Goal: Information Seeking & Learning: Understand process/instructions

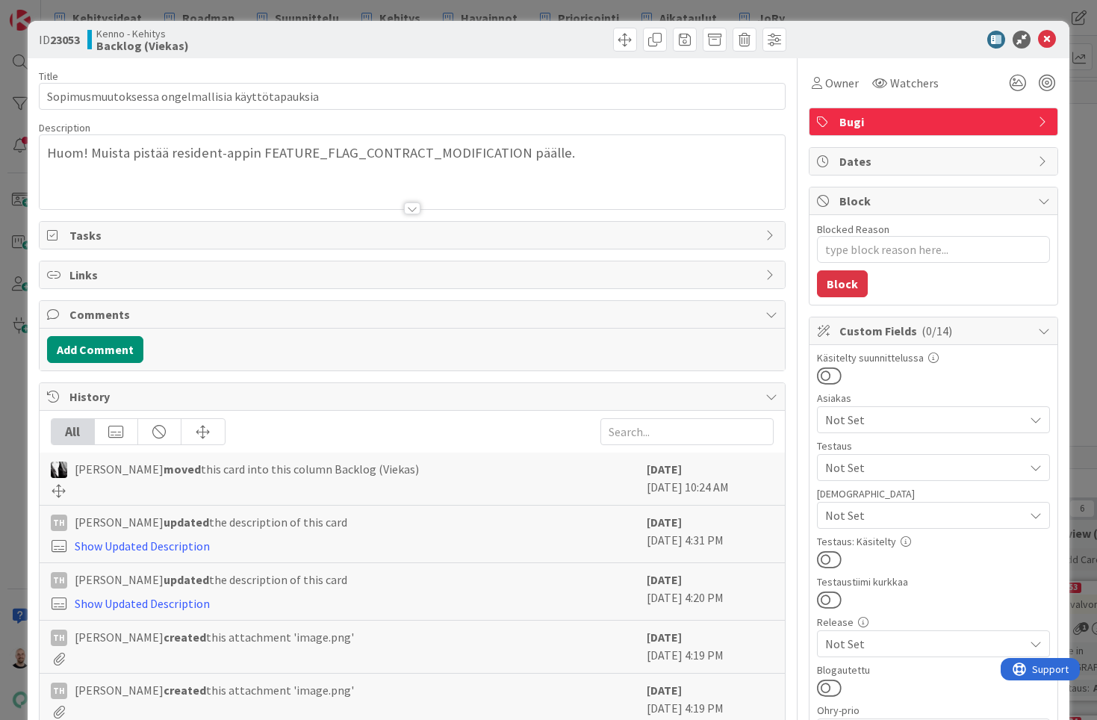
click at [414, 205] on div at bounding box center [412, 208] width 16 height 12
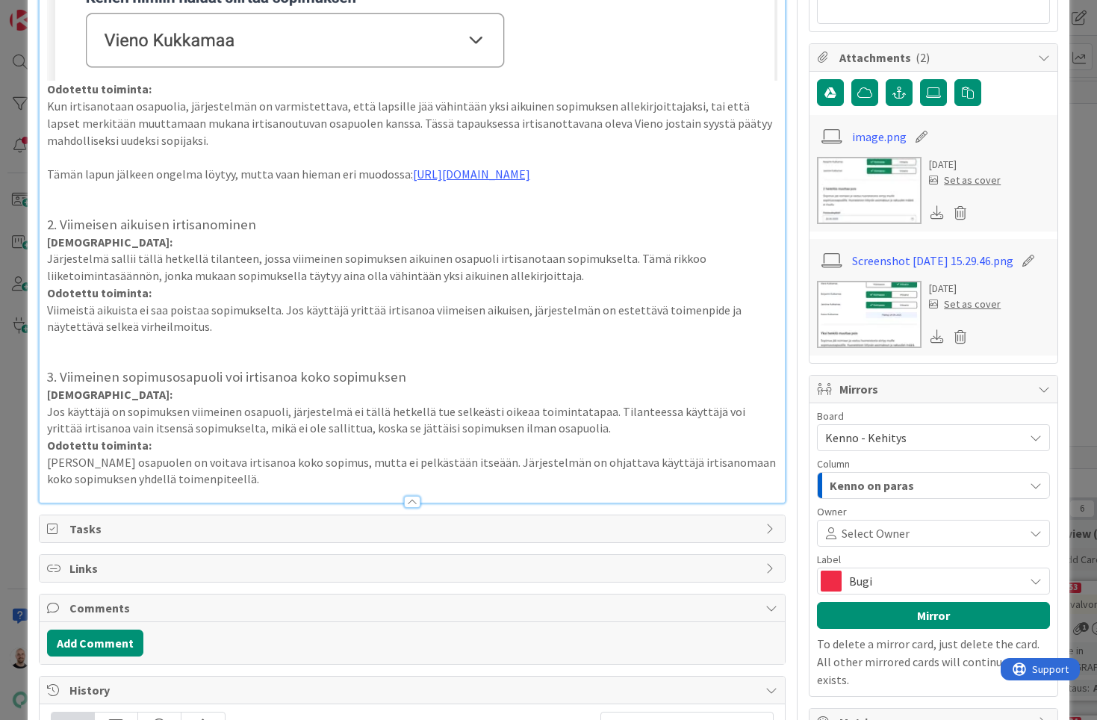
scroll to position [951, 0]
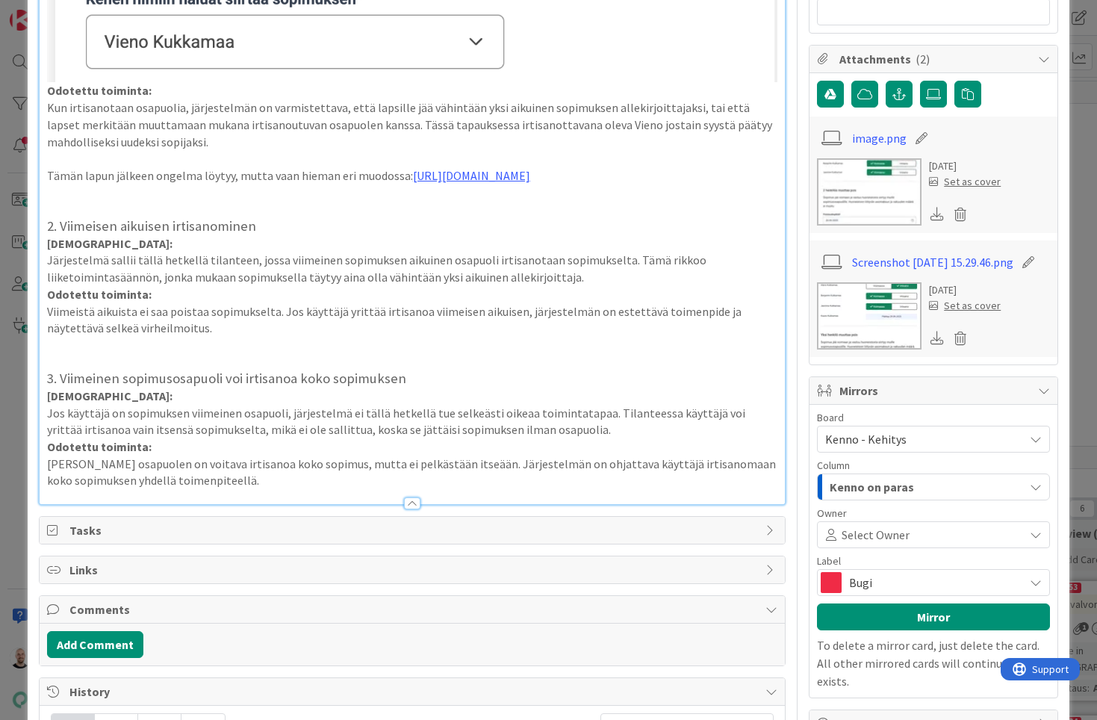
click at [187, 337] on p at bounding box center [412, 345] width 731 height 17
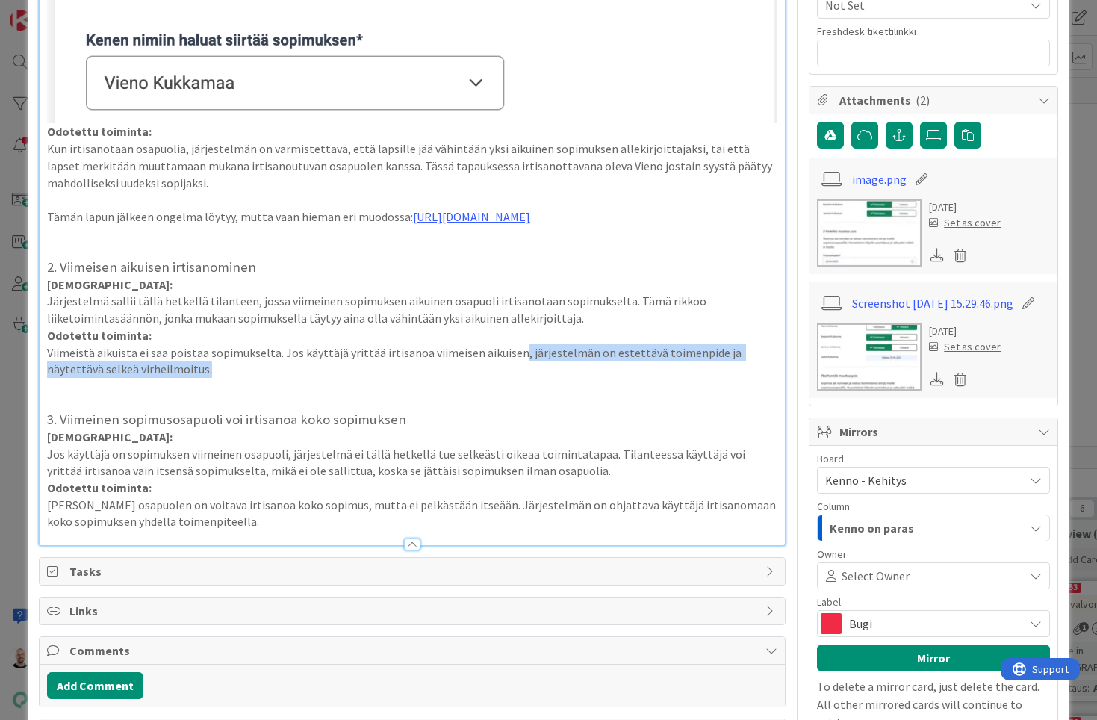
drag, startPoint x: 514, startPoint y: 340, endPoint x: 536, endPoint y: 364, distance: 32.2
click at [536, 364] on p "Viimeistä aikuista ei saa poistaa sopimukselta. Jos käyttäjä yrittää irtisanoa …" at bounding box center [412, 361] width 731 height 34
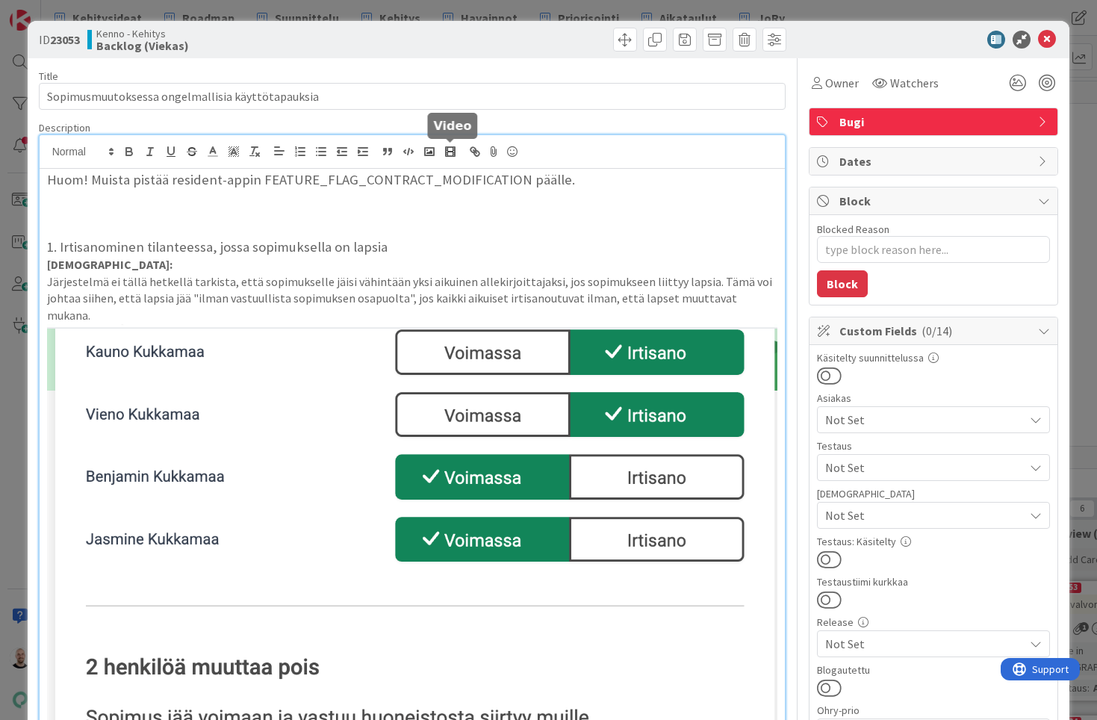
scroll to position [0, 0]
click at [189, 152] on line "button" at bounding box center [192, 152] width 10 height 1
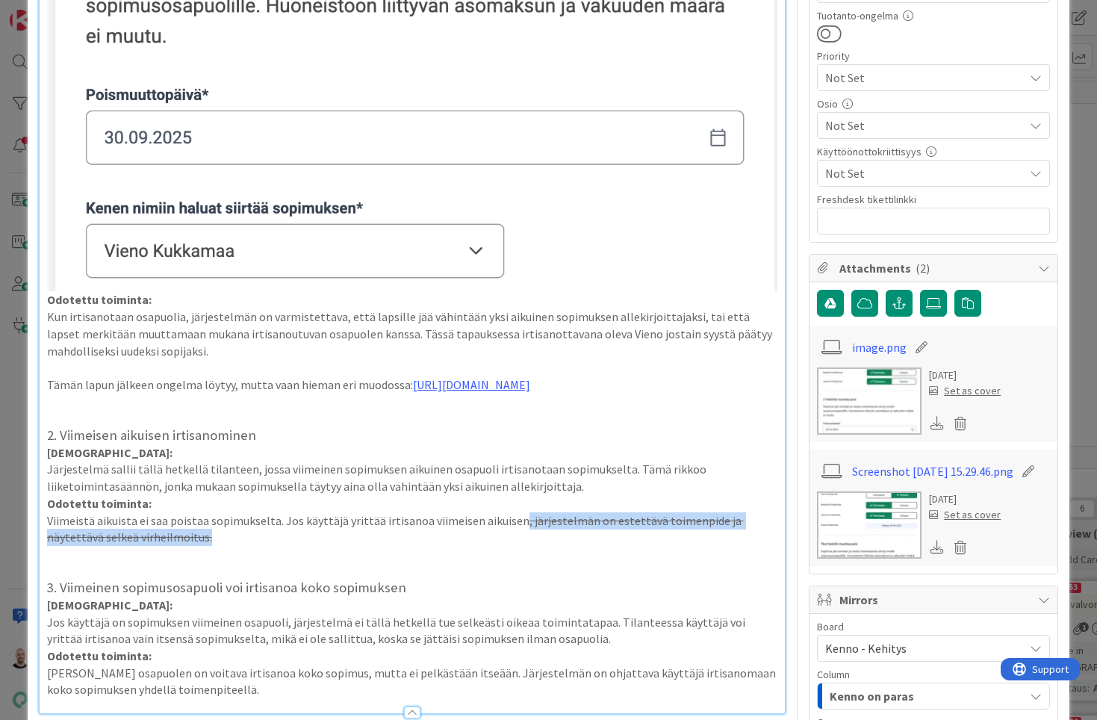
scroll to position [922, 0]
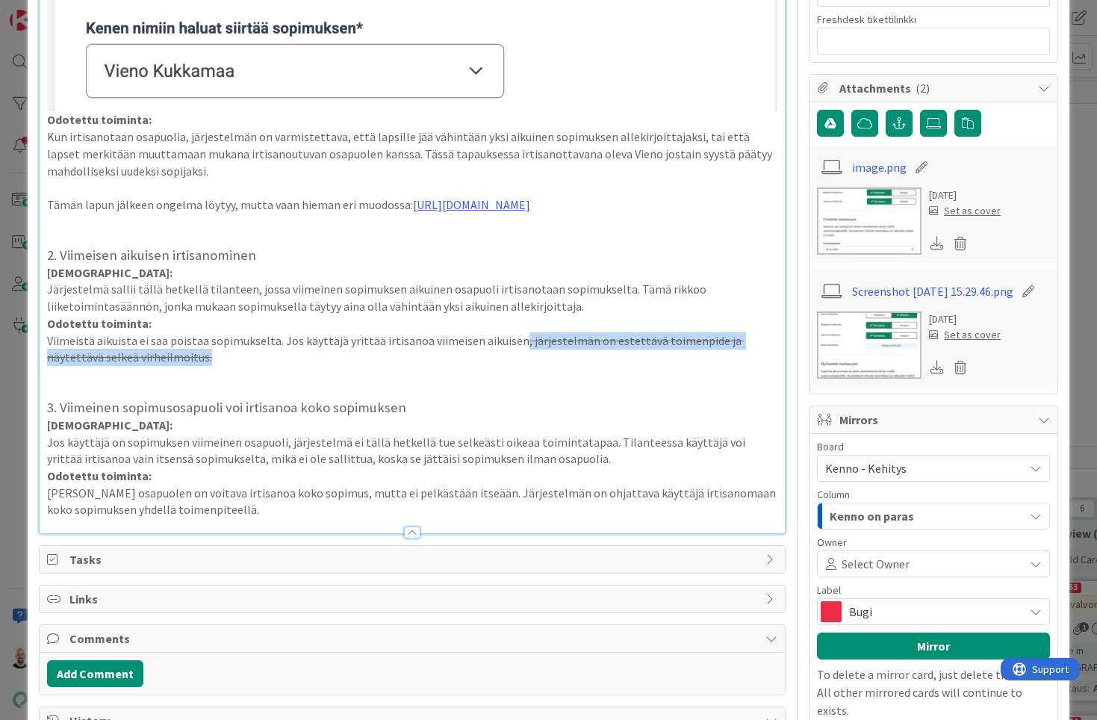
click at [263, 338] on p "Viimeistä aikuista ei saa poistaa sopimukselta. Jos käyttäjä yrittää irtisanoa …" at bounding box center [412, 349] width 731 height 34
type textarea "x"
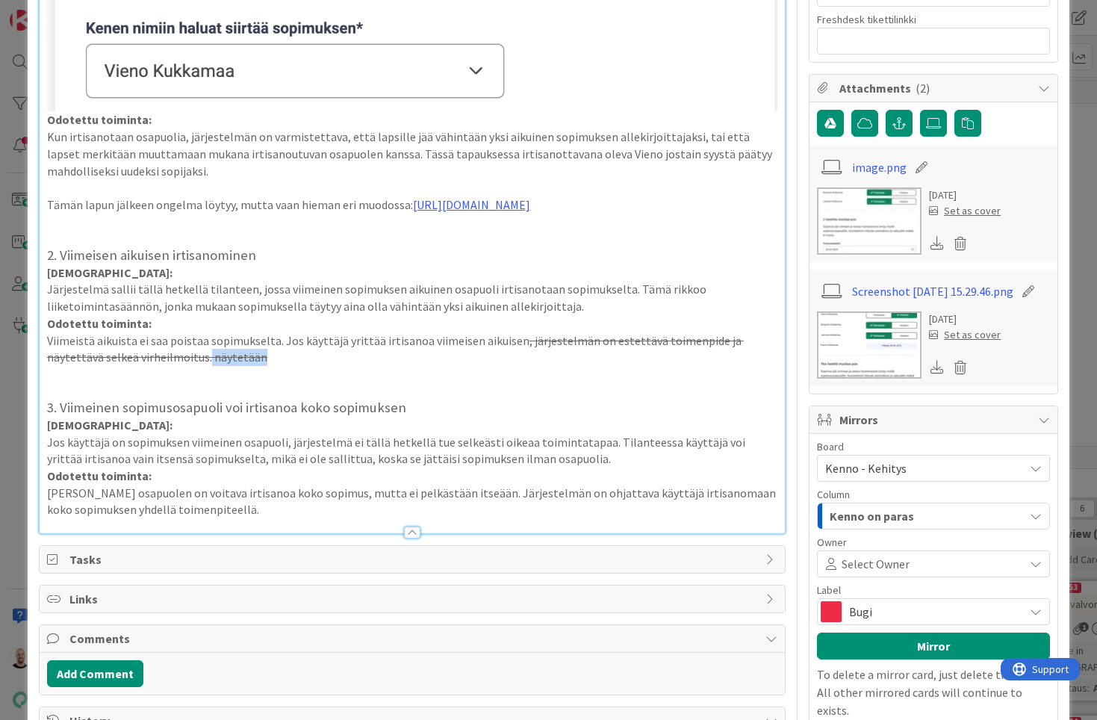
drag, startPoint x: 150, startPoint y: 347, endPoint x: 214, endPoint y: 347, distance: 64.2
click at [214, 347] on p "Viimeistä aikuista ei saa poistaa sopimukselta. Jos käyttäjä yrittää irtisanoa …" at bounding box center [412, 349] width 731 height 34
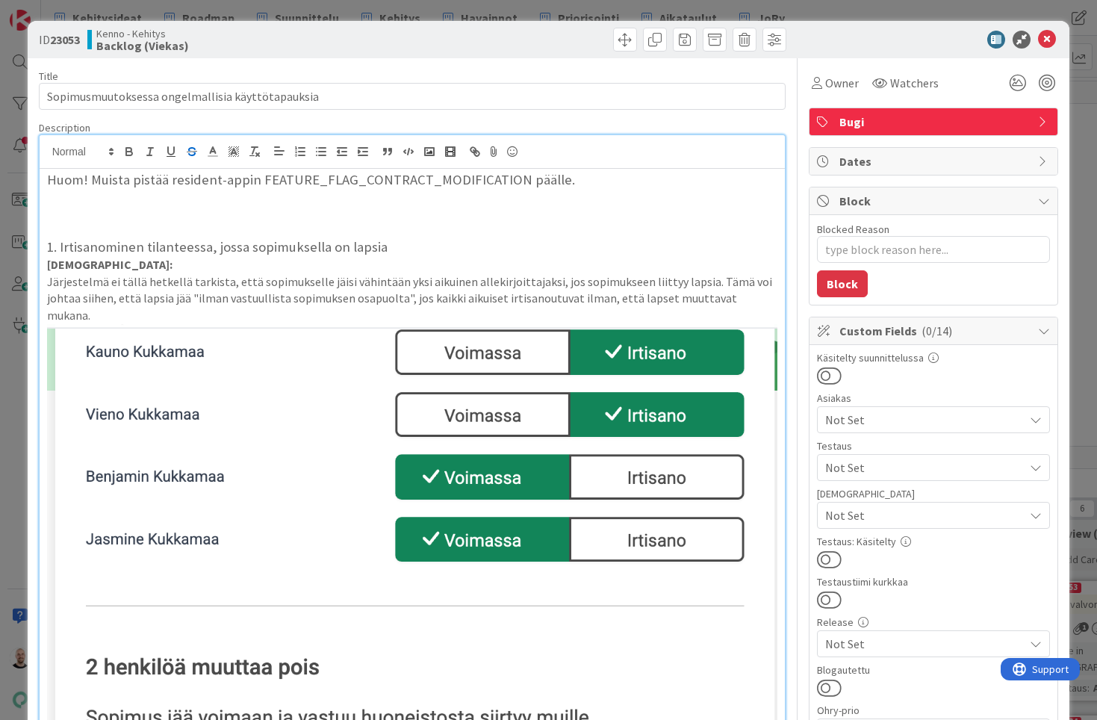
scroll to position [0, 0]
click at [190, 153] on icon "button" at bounding box center [191, 151] width 13 height 13
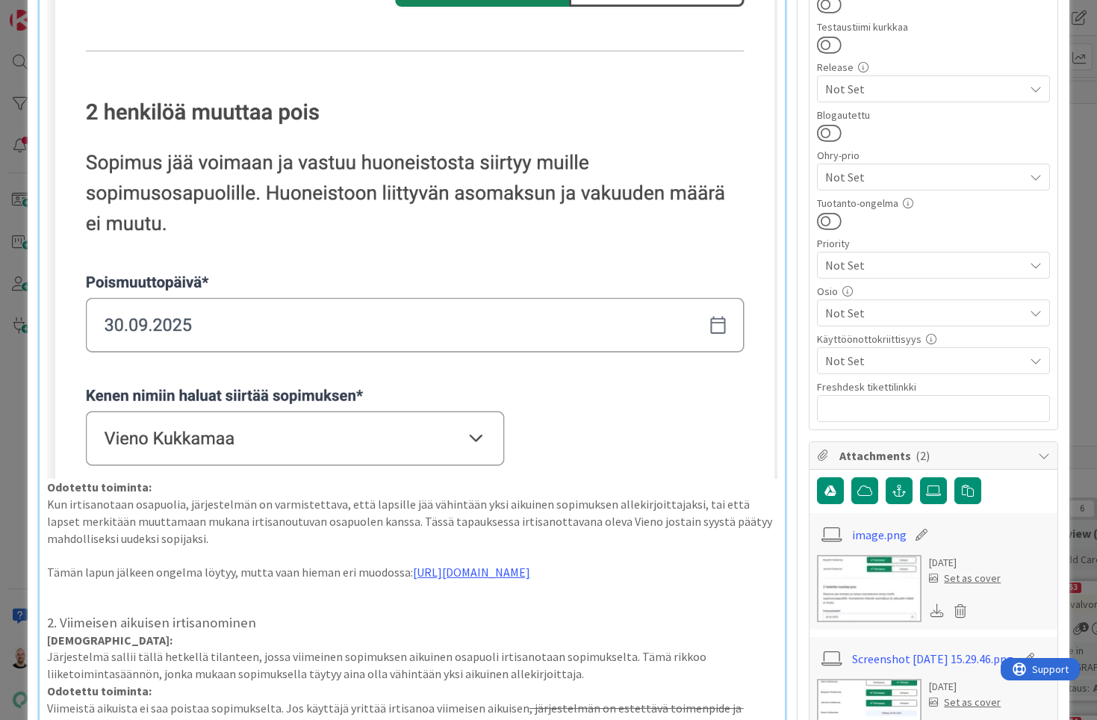
scroll to position [737, 0]
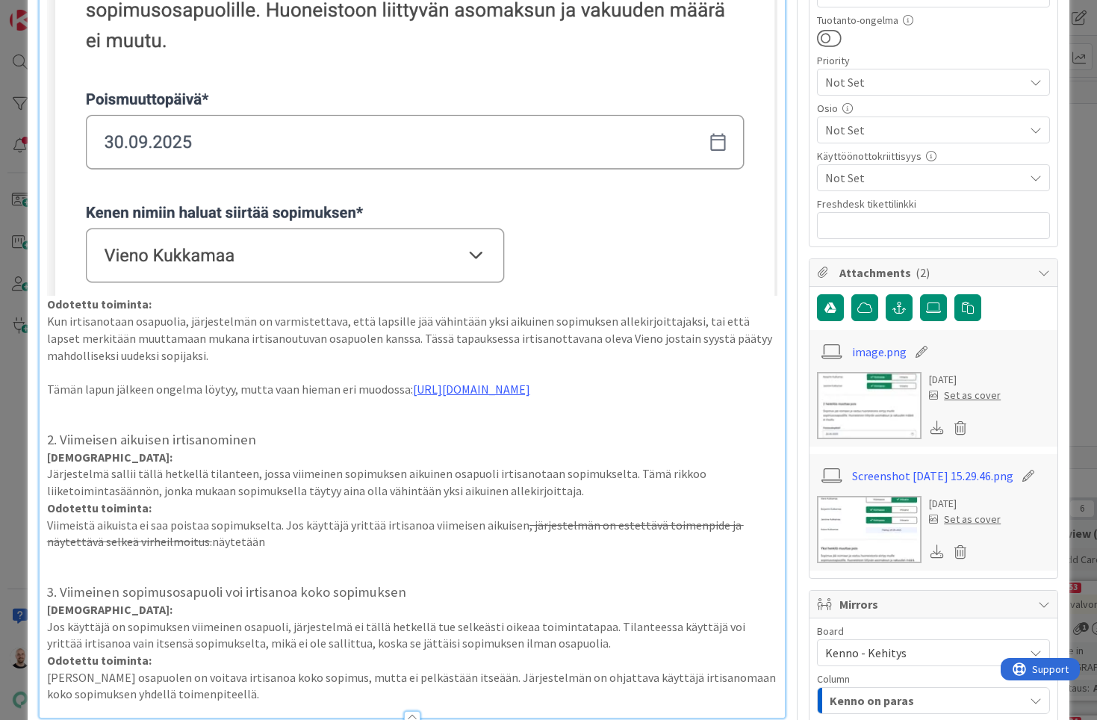
click at [258, 531] on p "Viimeistä aikuista ei saa poistaa sopimukselta. Jos käyttäjä yrittää irtisanoa …" at bounding box center [412, 534] width 731 height 34
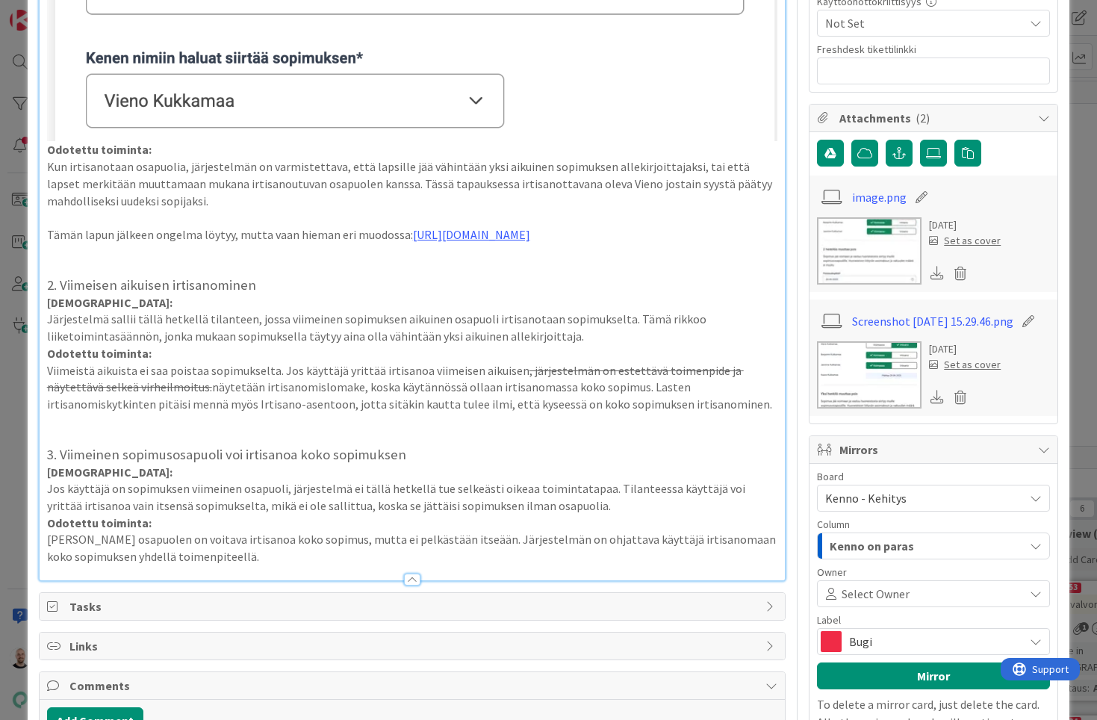
scroll to position [891, 0]
click at [283, 538] on p "[PERSON_NAME] osapuolen on voitava irtisanoa koko sopimus, mutta ei pelkästään …" at bounding box center [412, 548] width 731 height 34
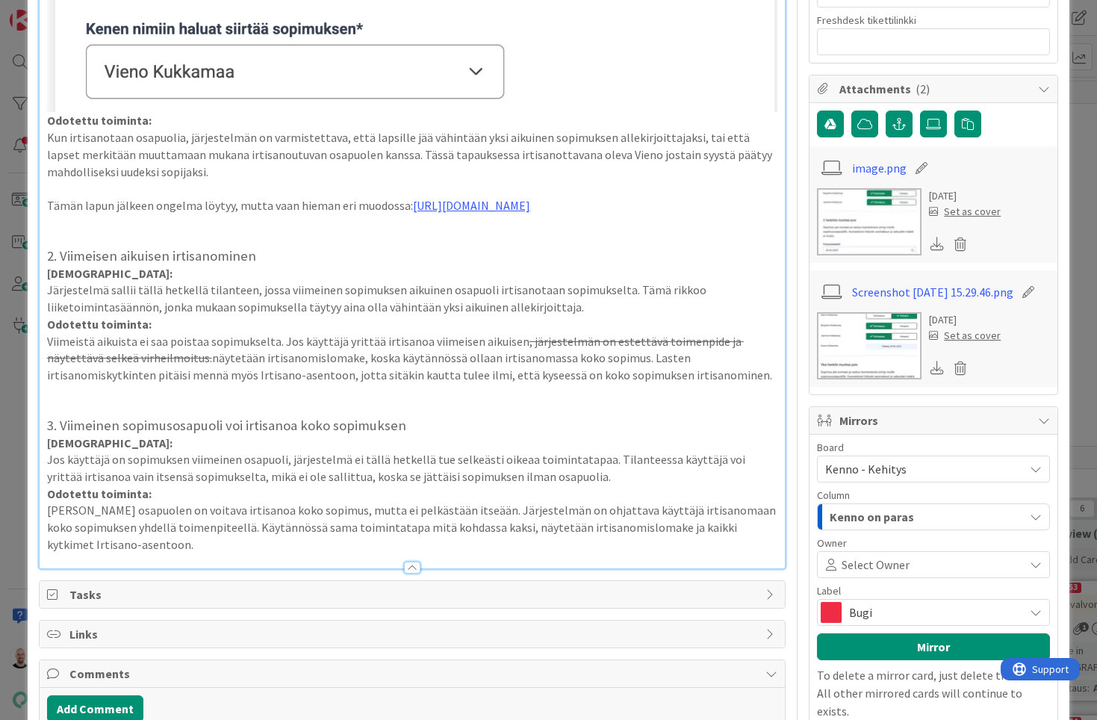
scroll to position [926, 0]
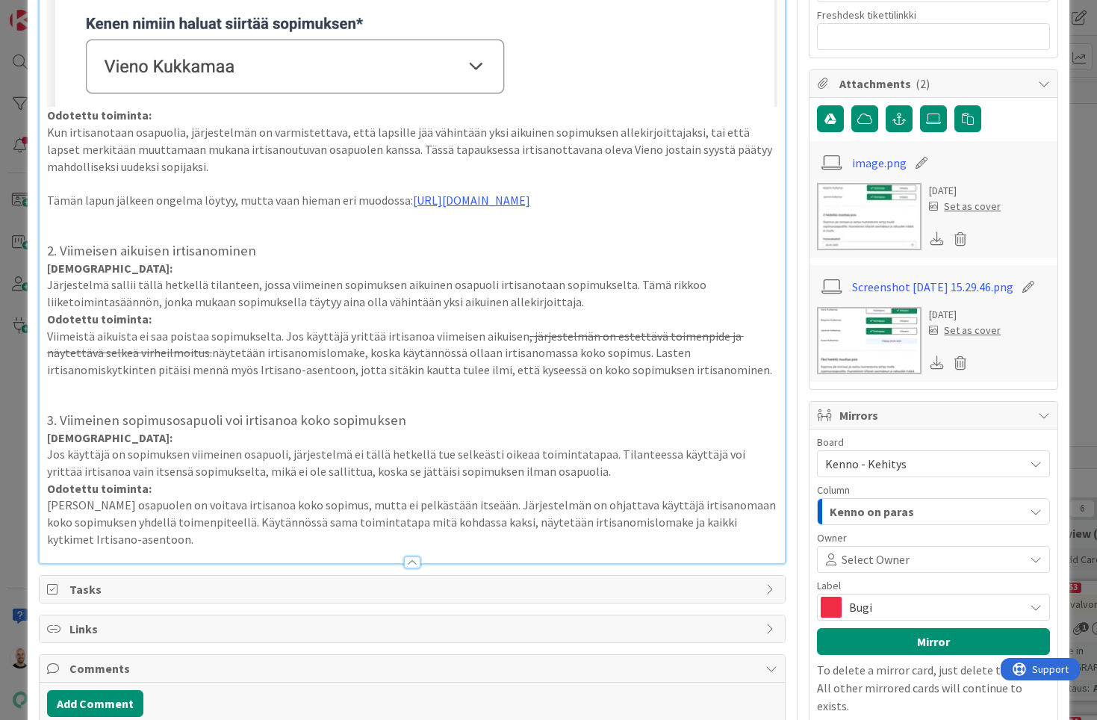
click at [128, 243] on h3 "2. Viimeisen aikuisen irtisanominen" at bounding box center [412, 251] width 731 height 16
drag, startPoint x: 99, startPoint y: 278, endPoint x: 18, endPoint y: 249, distance: 86.7
click at [18, 249] on div "ID 23053 Kenno - Kehitys Backlog (Viekas) Title 48 / 128 Sopimusmuutoksessa ong…" at bounding box center [548, 360] width 1097 height 720
copy div "2. Viimeisen aikuisen irtisanominen Kuvaus: Järjestelm"
click at [293, 395] on p at bounding box center [412, 403] width 731 height 17
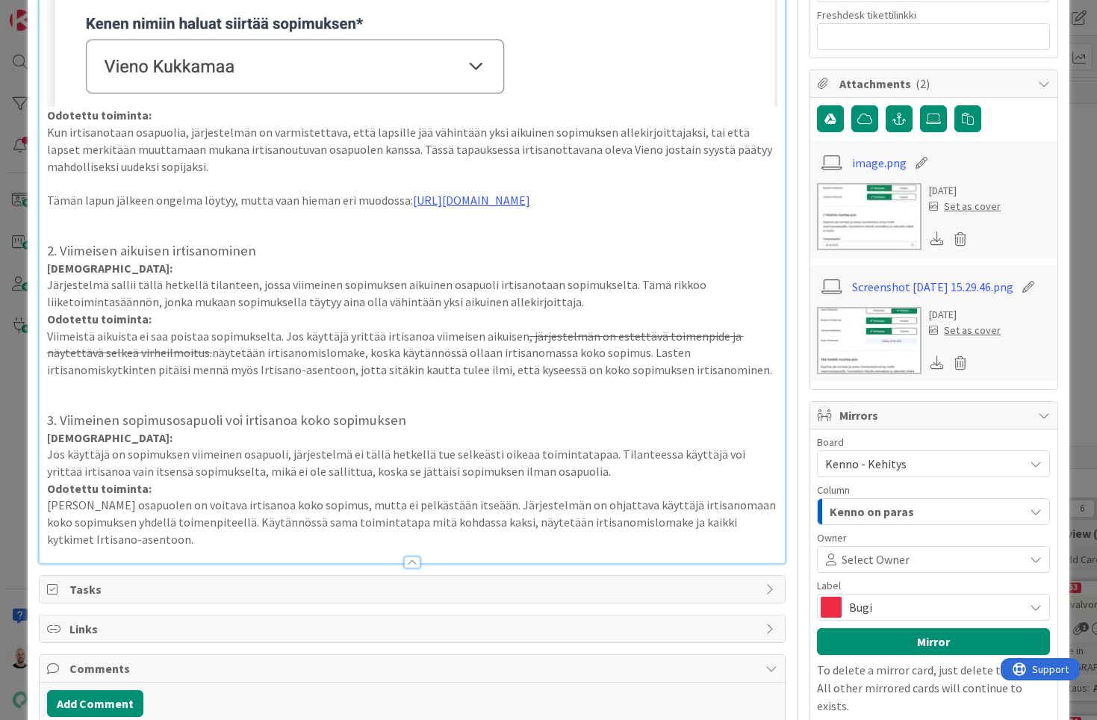
click at [144, 525] on p "[PERSON_NAME] osapuolen on voitava irtisanoa koko sopimus, mutta ei pelkästään …" at bounding box center [412, 521] width 731 height 51
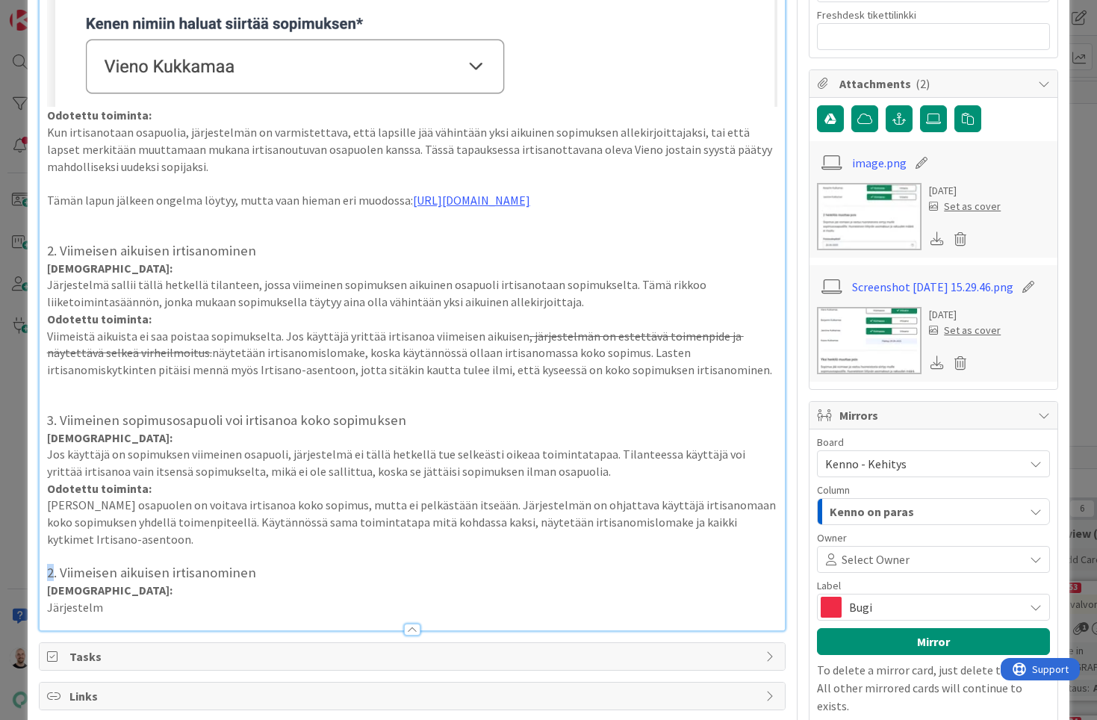
drag, startPoint x: 51, startPoint y: 553, endPoint x: 43, endPoint y: 553, distance: 8.2
drag, startPoint x: 71, startPoint y: 552, endPoint x: 249, endPoint y: 552, distance: 178.4
click at [249, 564] on h3 "4. Viimeisen aikuisen irtisanominen" at bounding box center [412, 572] width 731 height 16
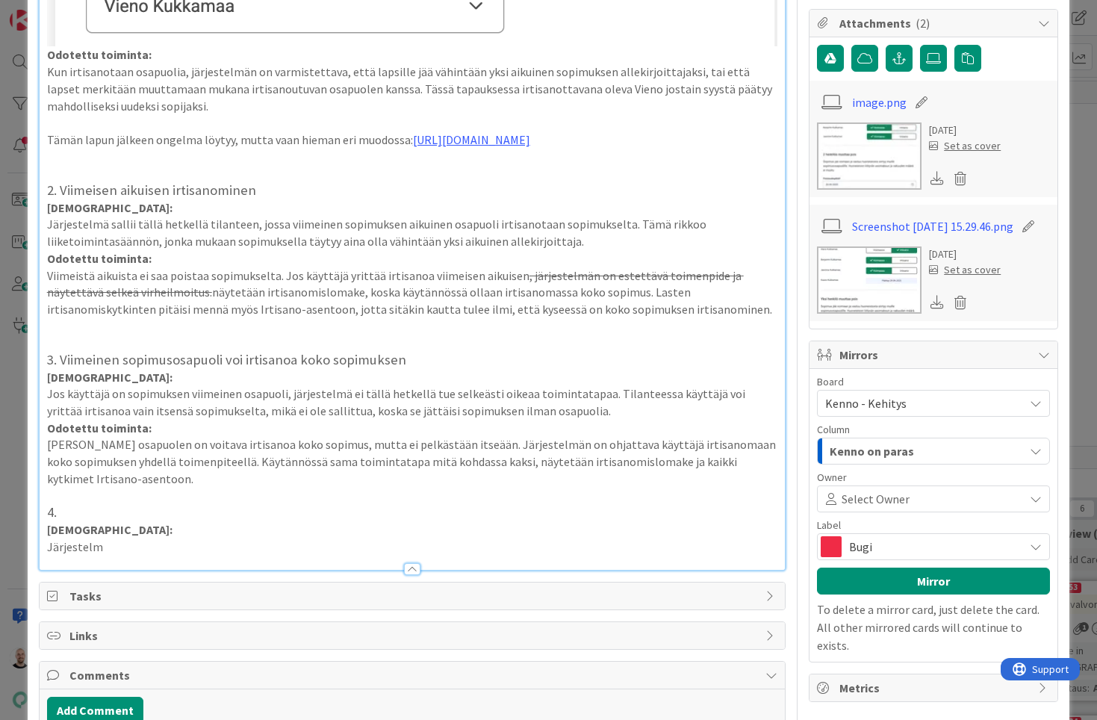
scroll to position [989, 0]
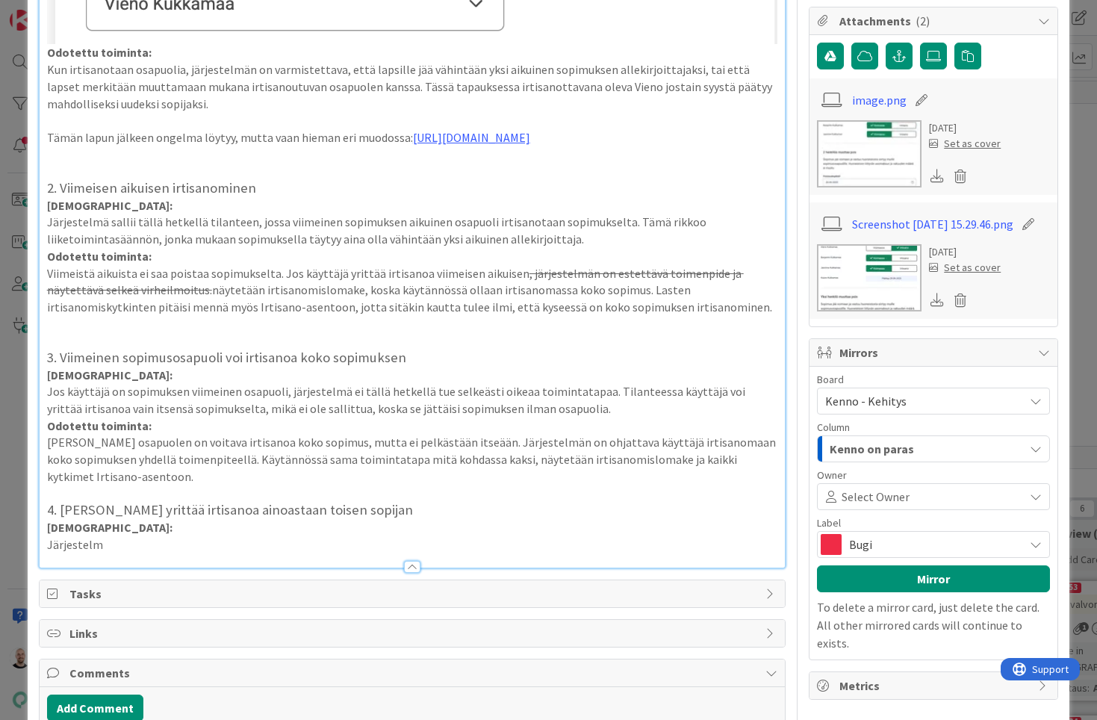
click at [54, 536] on p "Järjestelm" at bounding box center [412, 544] width 731 height 17
drag, startPoint x: 49, startPoint y: 528, endPoint x: 111, endPoint y: 528, distance: 62.7
click at [111, 536] on p "Järjestelm" at bounding box center [412, 544] width 731 height 17
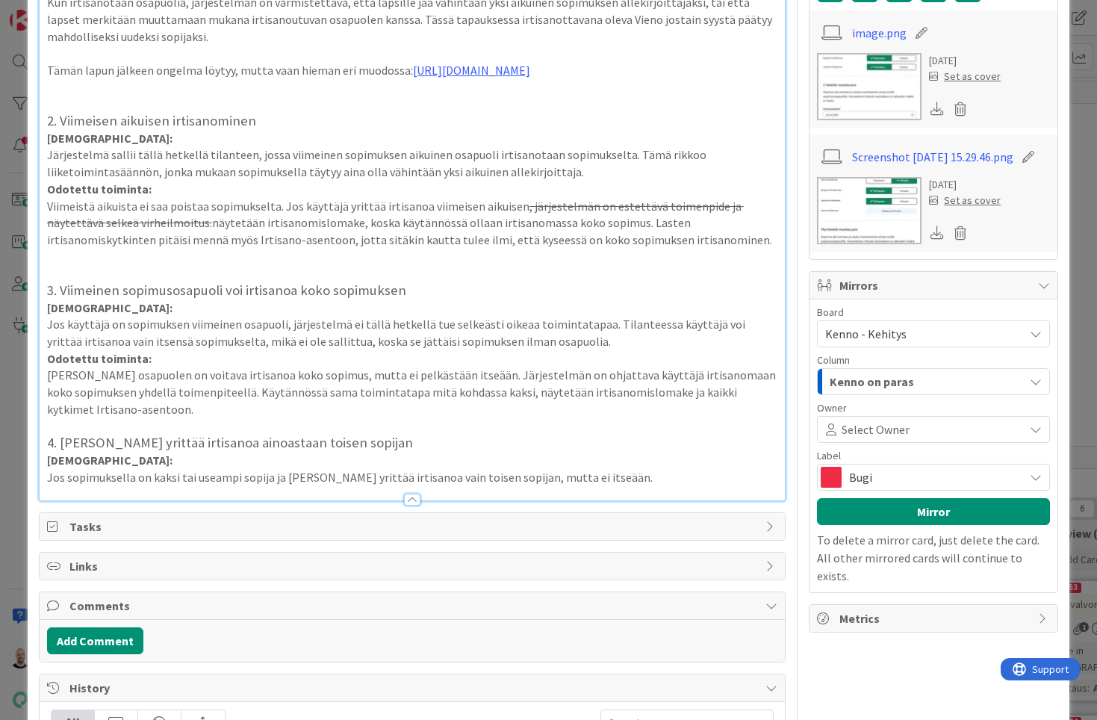
scroll to position [1061, 0]
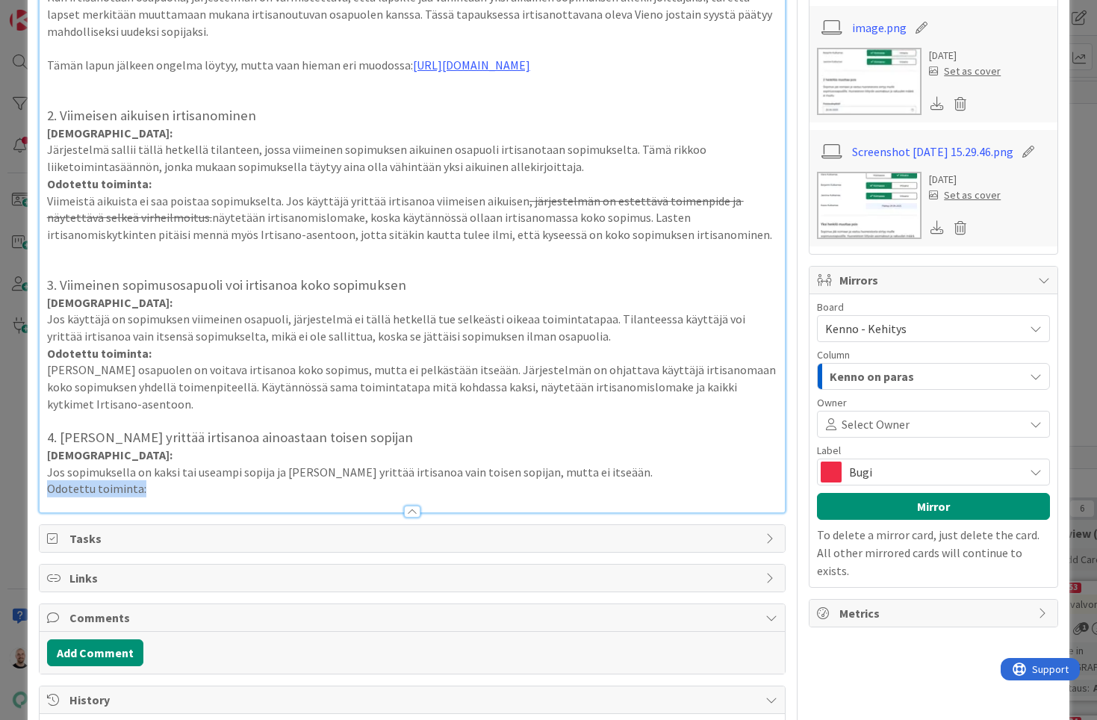
drag, startPoint x: 143, startPoint y: 471, endPoint x: 15, endPoint y: 471, distance: 127.6
click at [15, 471] on div "ID 23053 Kenno - Kehitys Backlog (Viekas) Title 48 / 128 Sopimusmuutoksessa ong…" at bounding box center [548, 360] width 1097 height 720
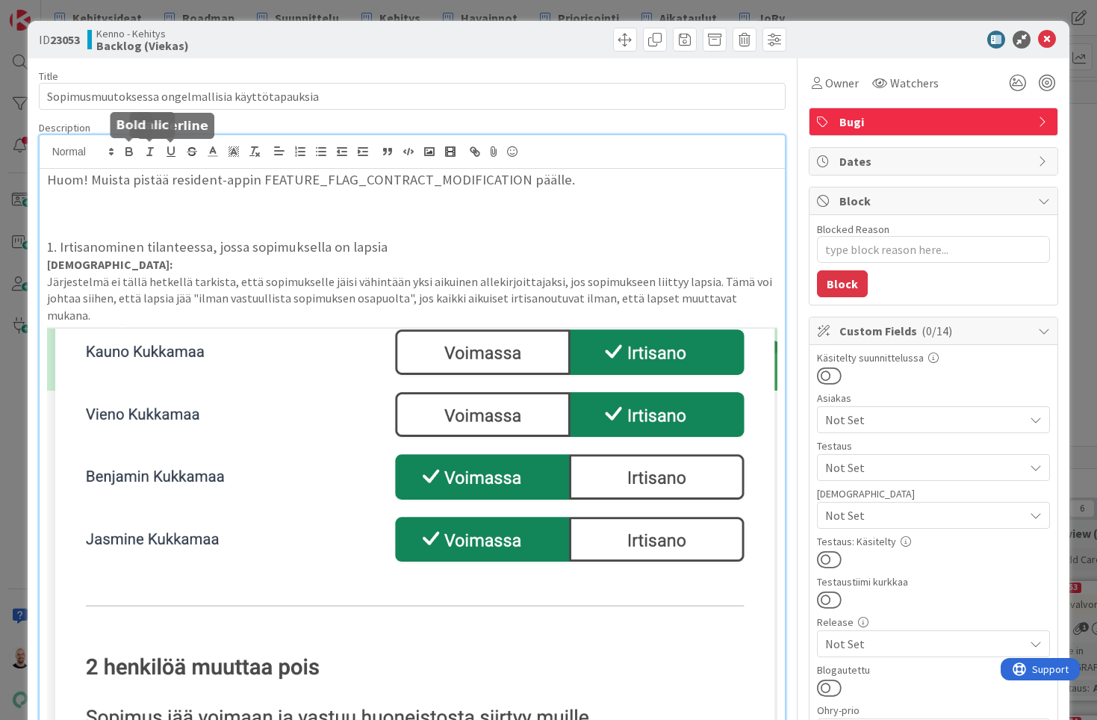
scroll to position [0, 0]
click at [128, 152] on icon "button" at bounding box center [129, 154] width 6 height 4
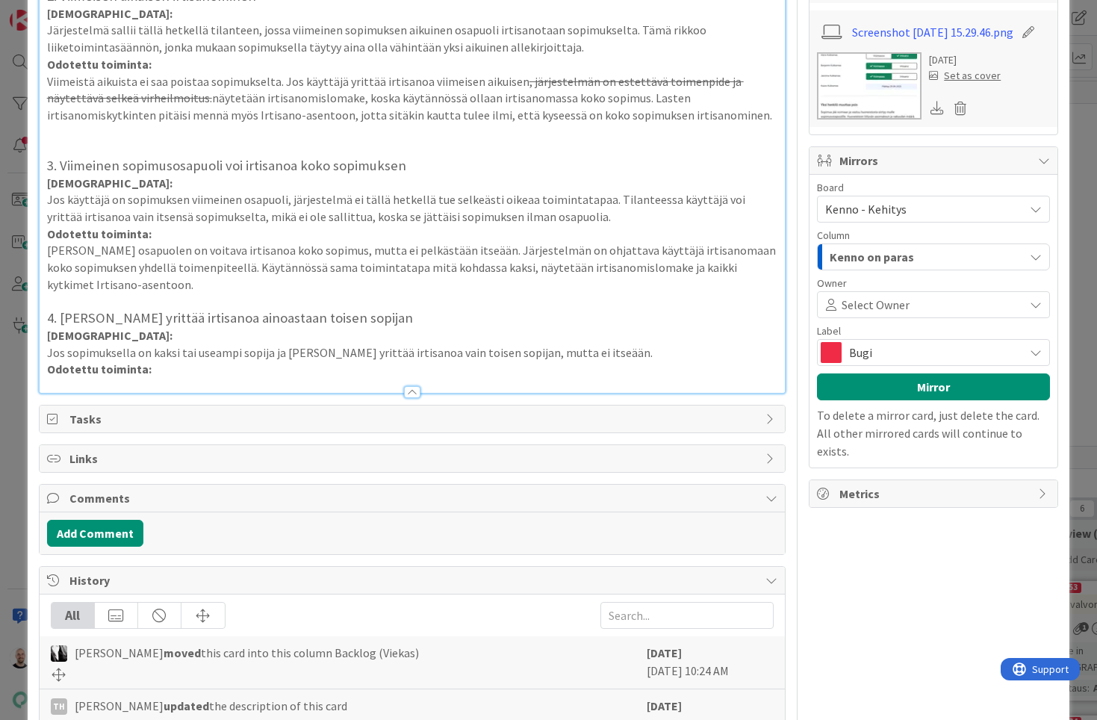
scroll to position [1200, 0]
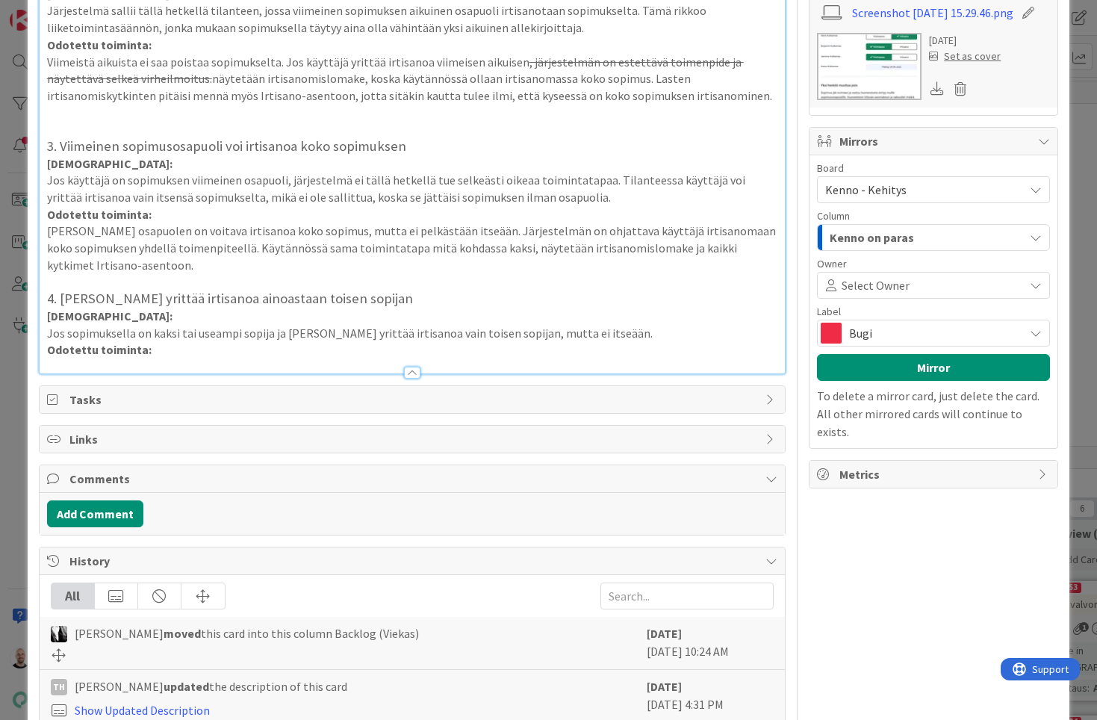
click at [172, 341] on p "Odotettu toiminta:" at bounding box center [412, 349] width 731 height 17
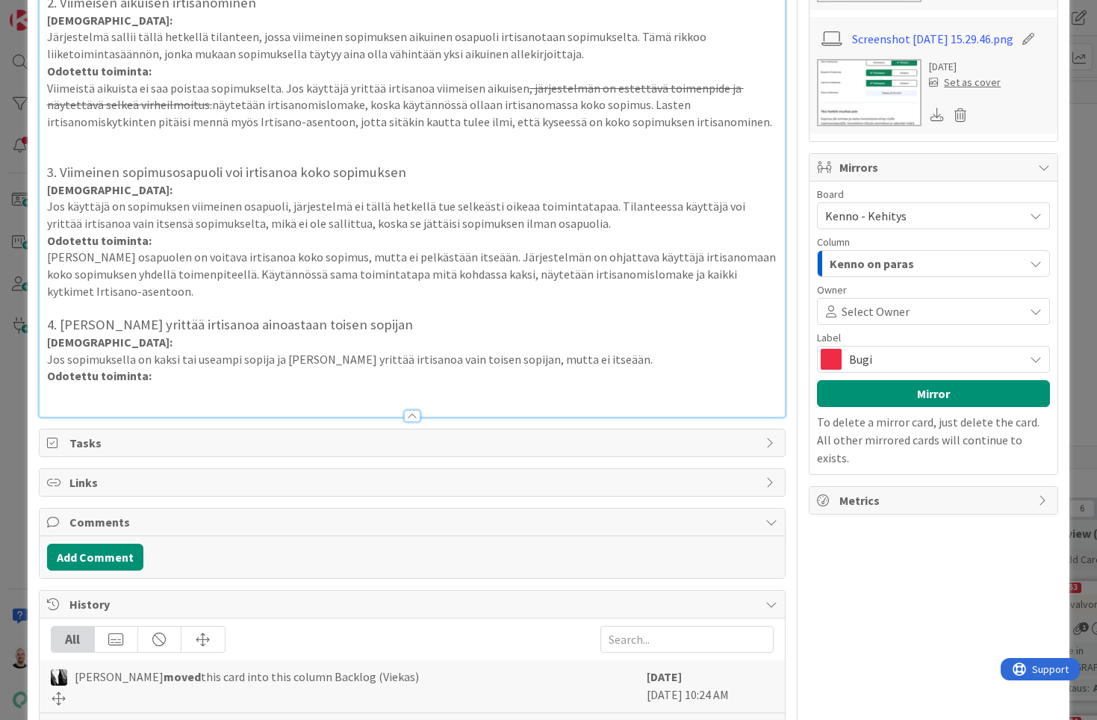
scroll to position [1164, 0]
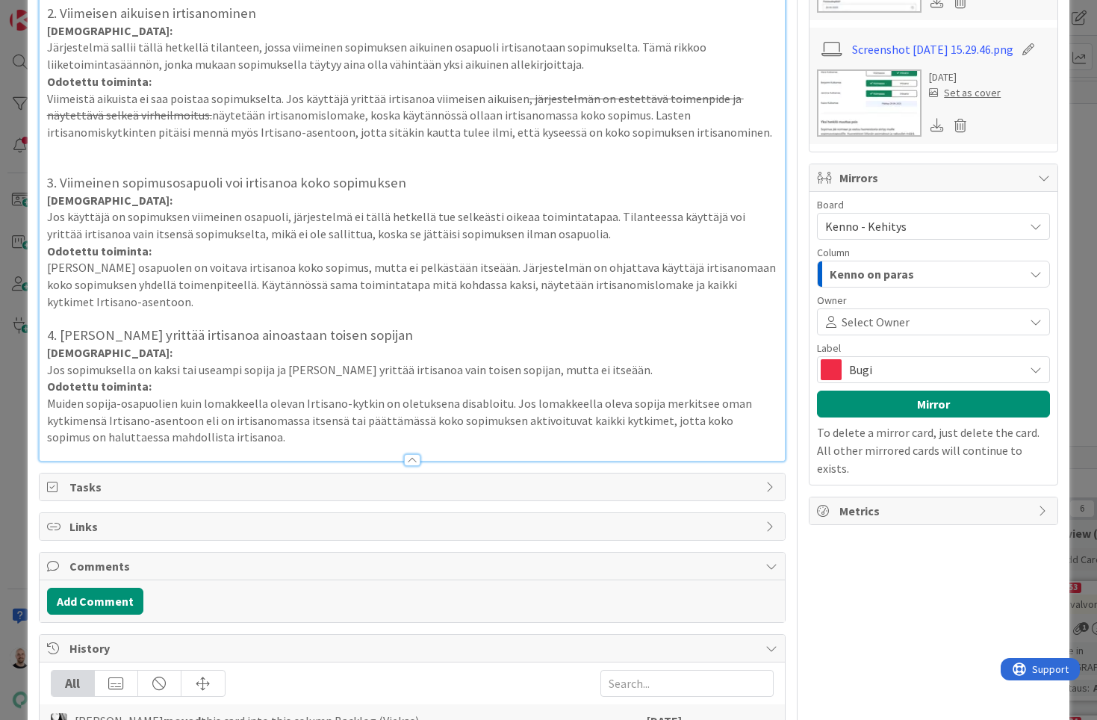
click at [576, 361] on p "Jos sopimuksella on kaksi tai useampi sopija ja [PERSON_NAME] yrittää irtisanoa…" at bounding box center [412, 369] width 731 height 17
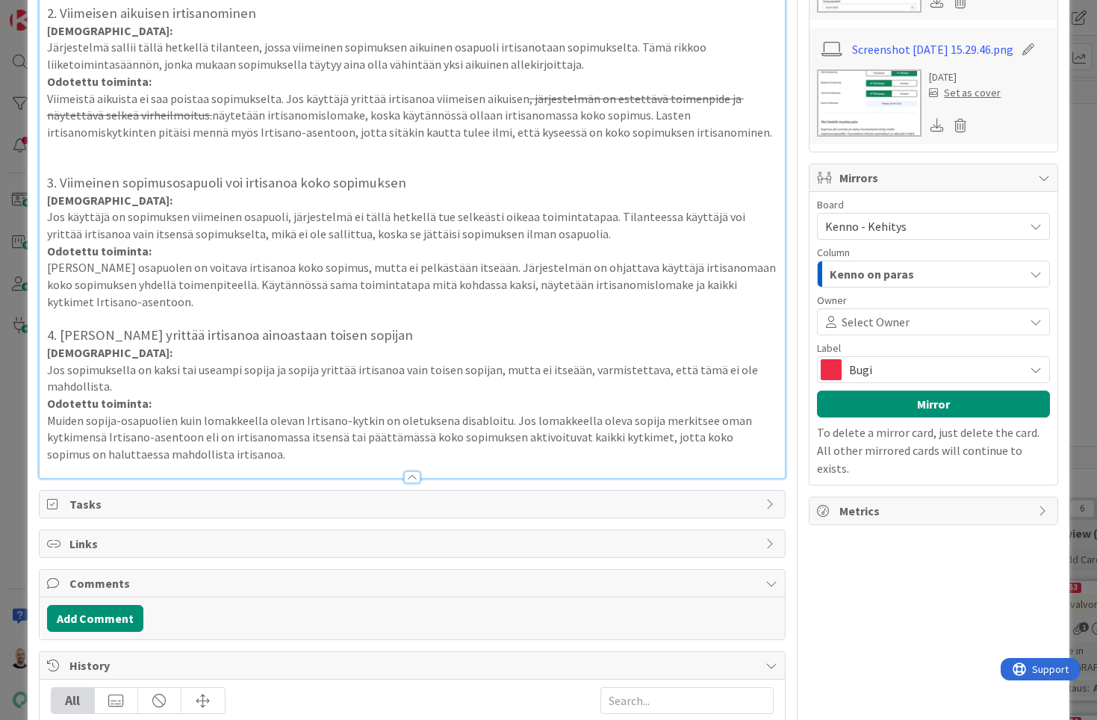
click at [626, 395] on p "Odotettu toiminta:" at bounding box center [412, 403] width 731 height 17
click at [497, 412] on p "Muiden sopija-osapuolien kuin lomakkeella olevan Irtisano-kytkin on oletuksena …" at bounding box center [412, 437] width 731 height 51
click at [696, 412] on p "Muiden sopija-osapuolien kuin lomakkeella olevan Irtisano-kytkin on oletuksena …" at bounding box center [412, 437] width 731 height 51
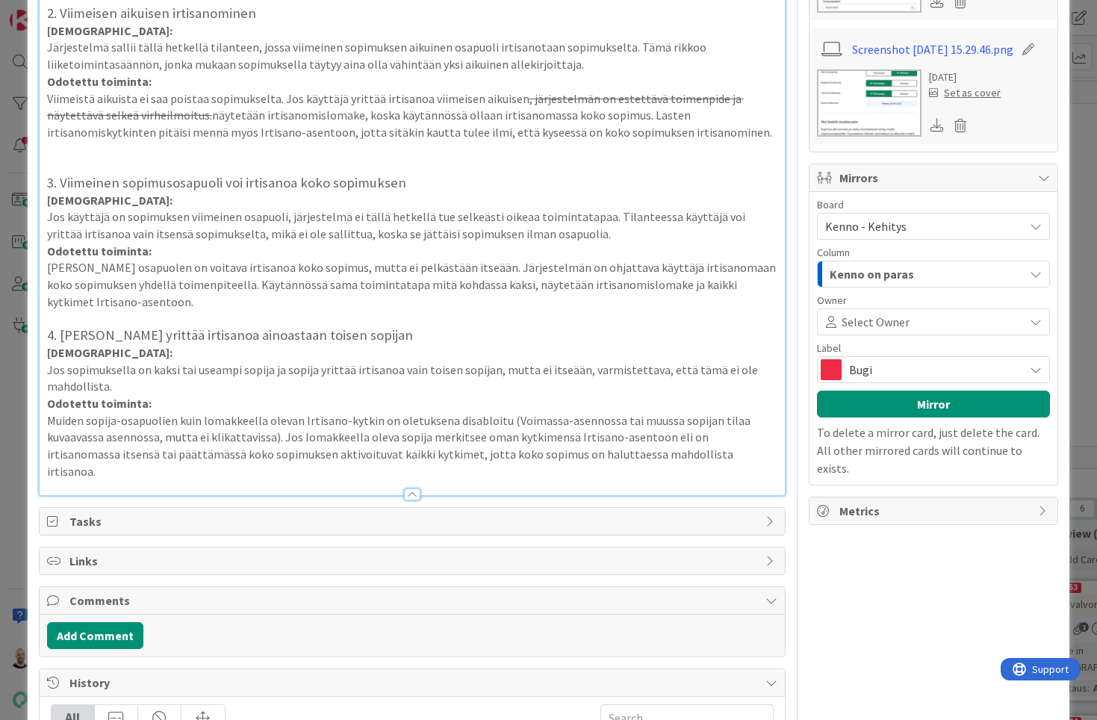
click at [102, 432] on p "Muiden sopija-osapuolien kuin lomakkeella olevan Irtisano-kytkin on oletuksena …" at bounding box center [412, 446] width 731 height 68
click at [610, 433] on p "Muiden sopija-osapuolien kuin lomakkeella olevan Irtisano-kytkin on oletuksena …" at bounding box center [412, 446] width 731 height 68
click at [752, 433] on p "Muiden sopija-osapuolien kuin lomakkeella olevan Irtisano-kytkin on oletuksena …" at bounding box center [412, 446] width 731 height 68
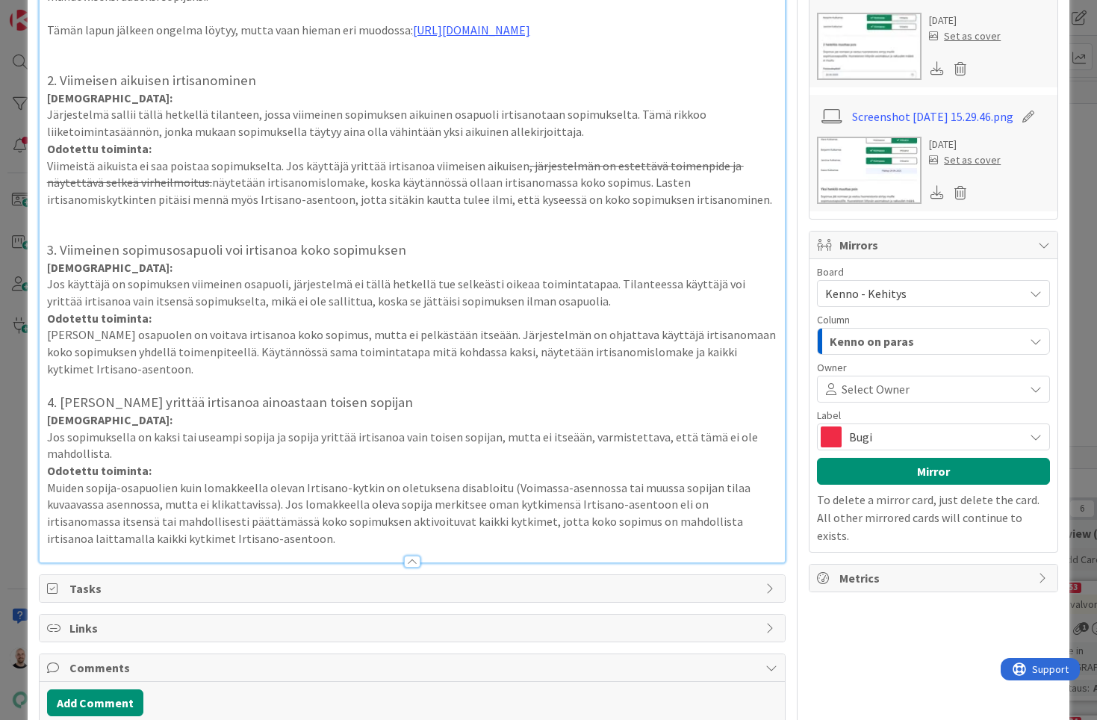
scroll to position [1097, 0]
click at [913, 338] on div "Kenno on paras" at bounding box center [925, 340] width 198 height 24
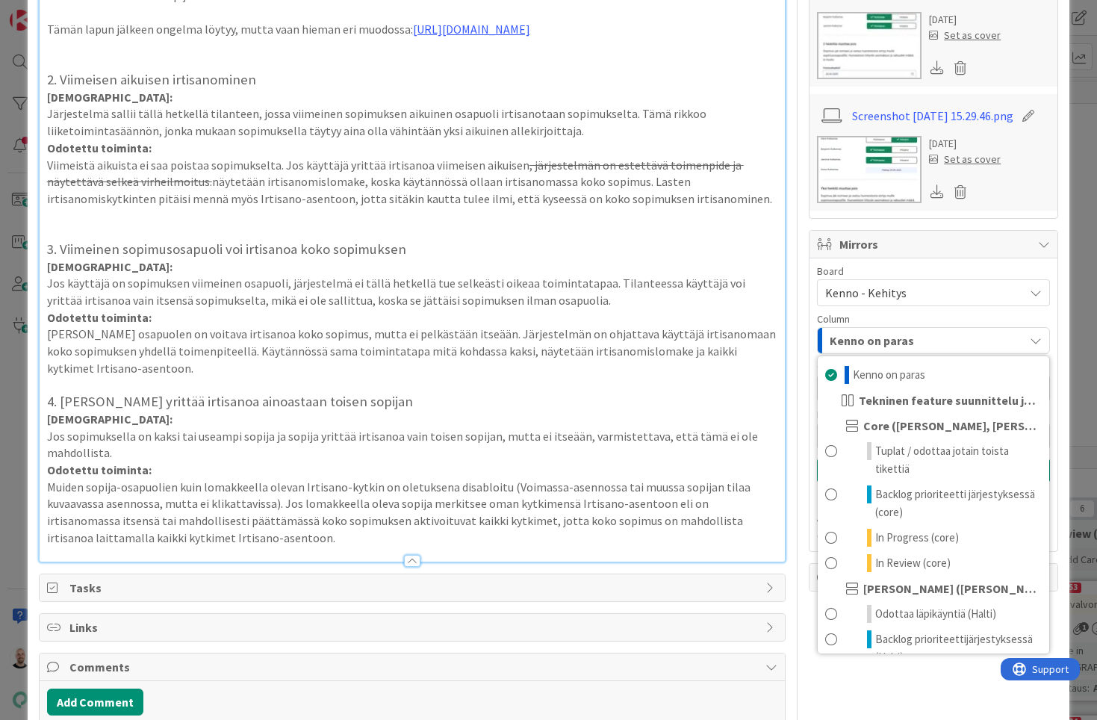
scroll to position [0, 0]
click at [798, 351] on div "Title 48 / 128 Sopimusmuutoksessa ongelmallisia käyttötapauksia Description Huo…" at bounding box center [549, 36] width 1020 height 2150
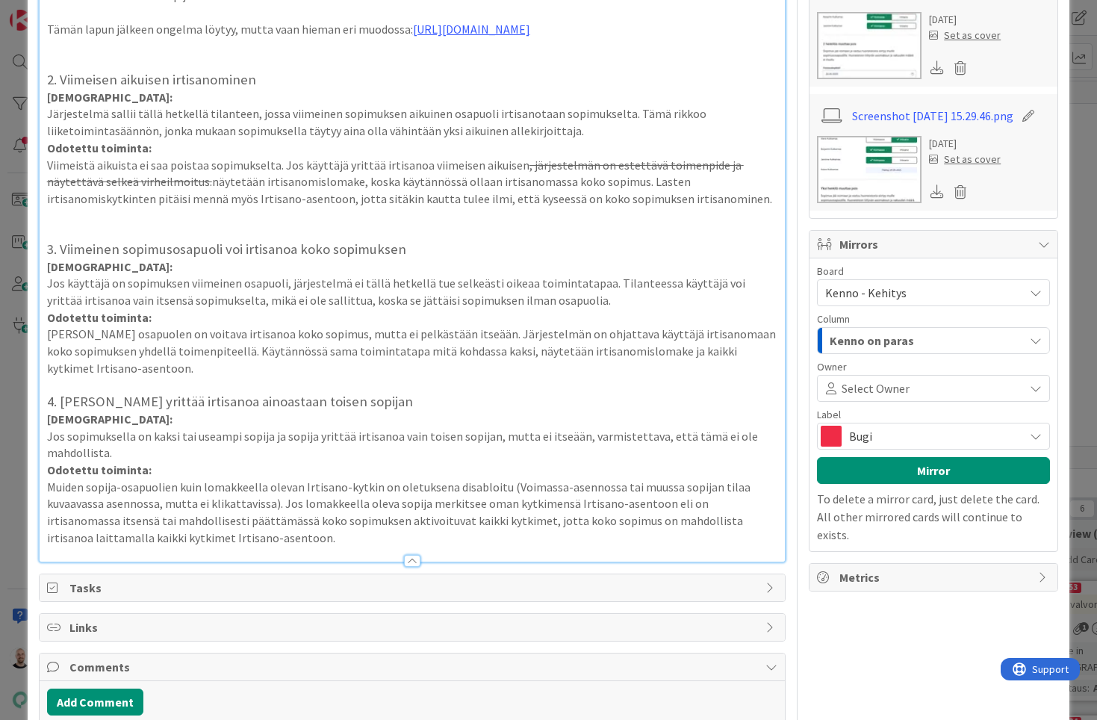
click at [841, 665] on div "Owner Watchers Bugi Dates Block Blocked Reason 0 / 256 Block Custom Fields ( 0/…" at bounding box center [932, 36] width 249 height 2150
type textarea "x"
